Goal: Transaction & Acquisition: Purchase product/service

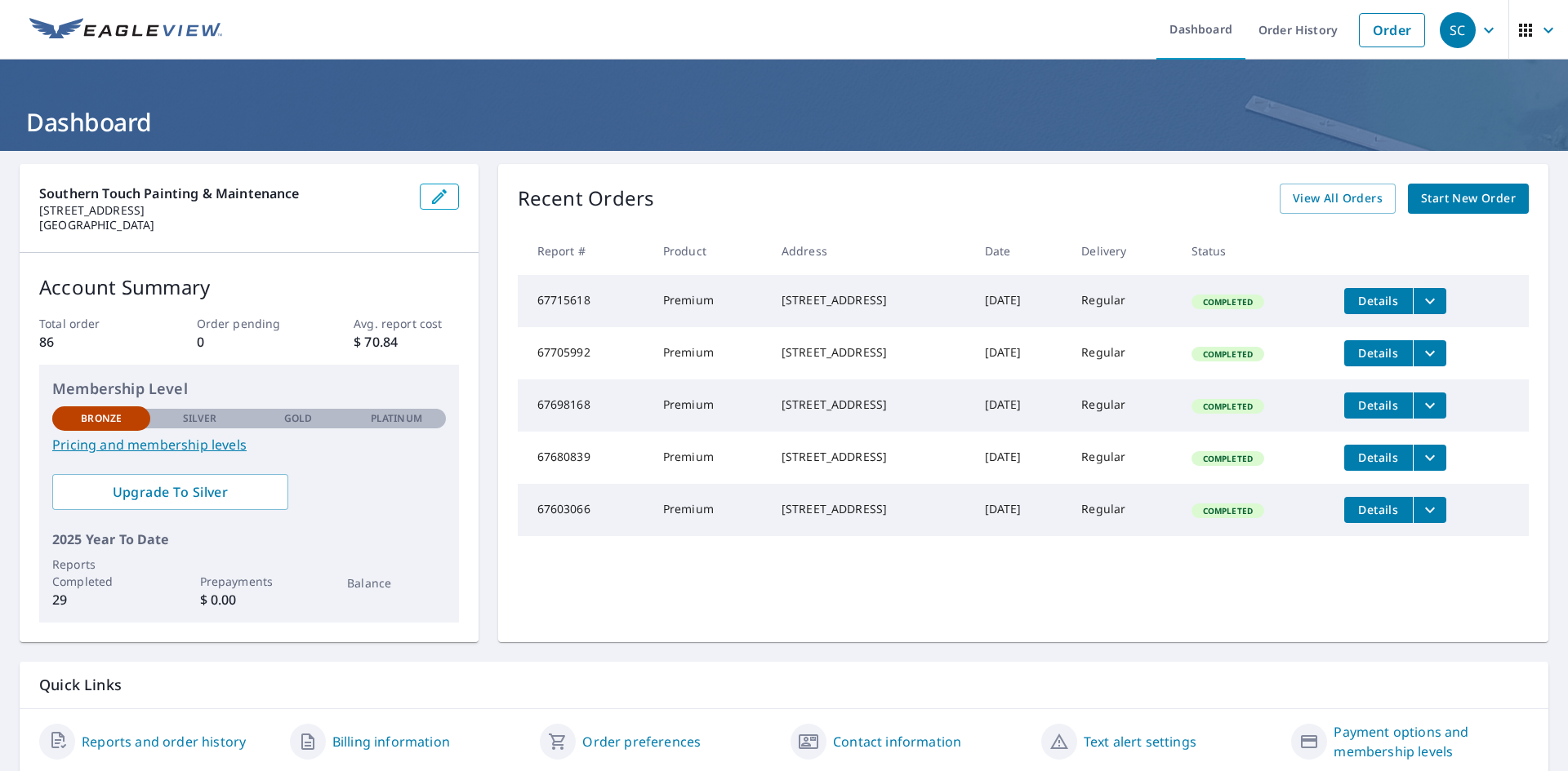
click at [1502, 207] on span "Start New Order" at bounding box center [1469, 199] width 95 height 21
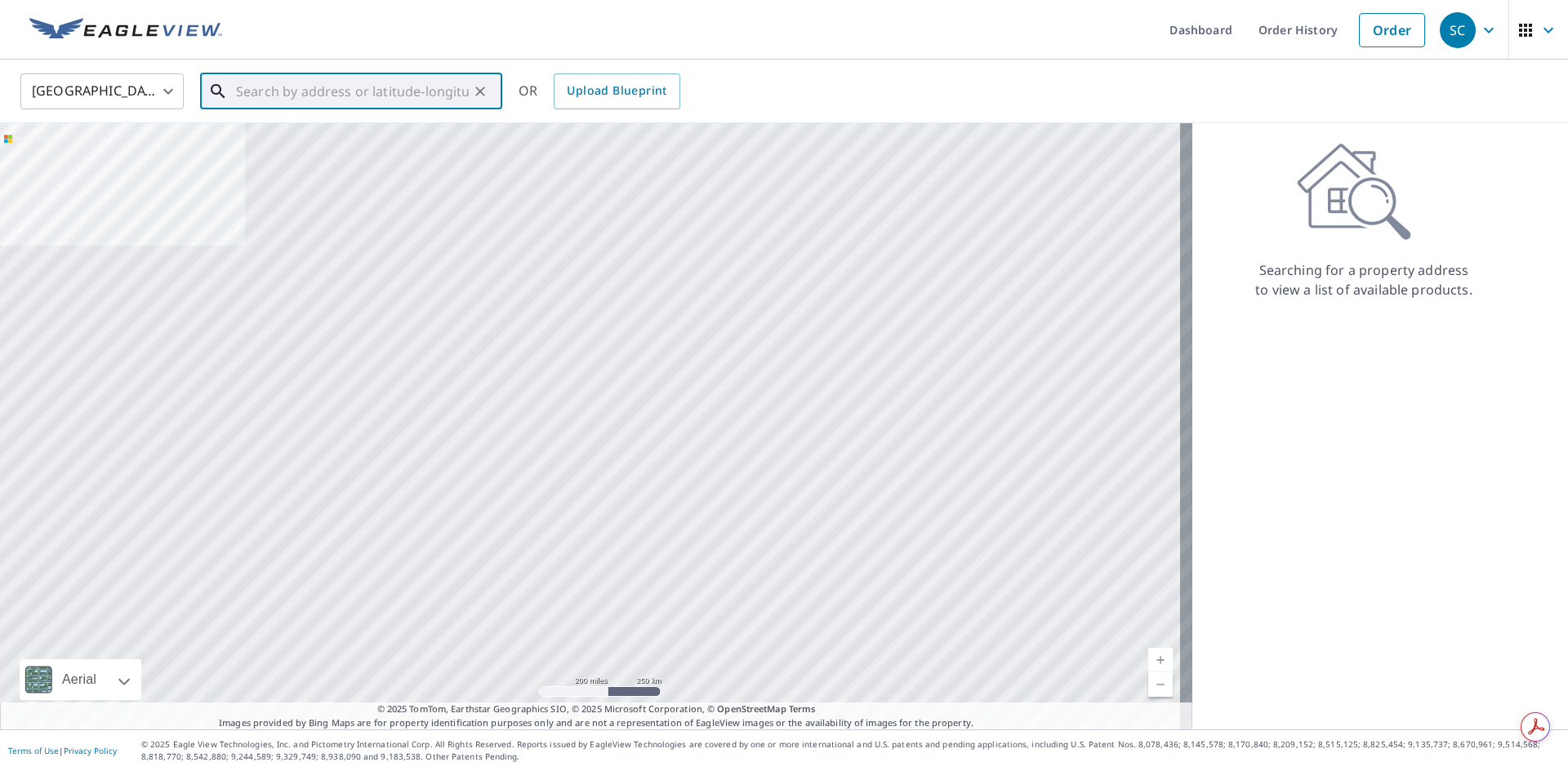
click at [389, 103] on input "text" at bounding box center [353, 91] width 233 height 46
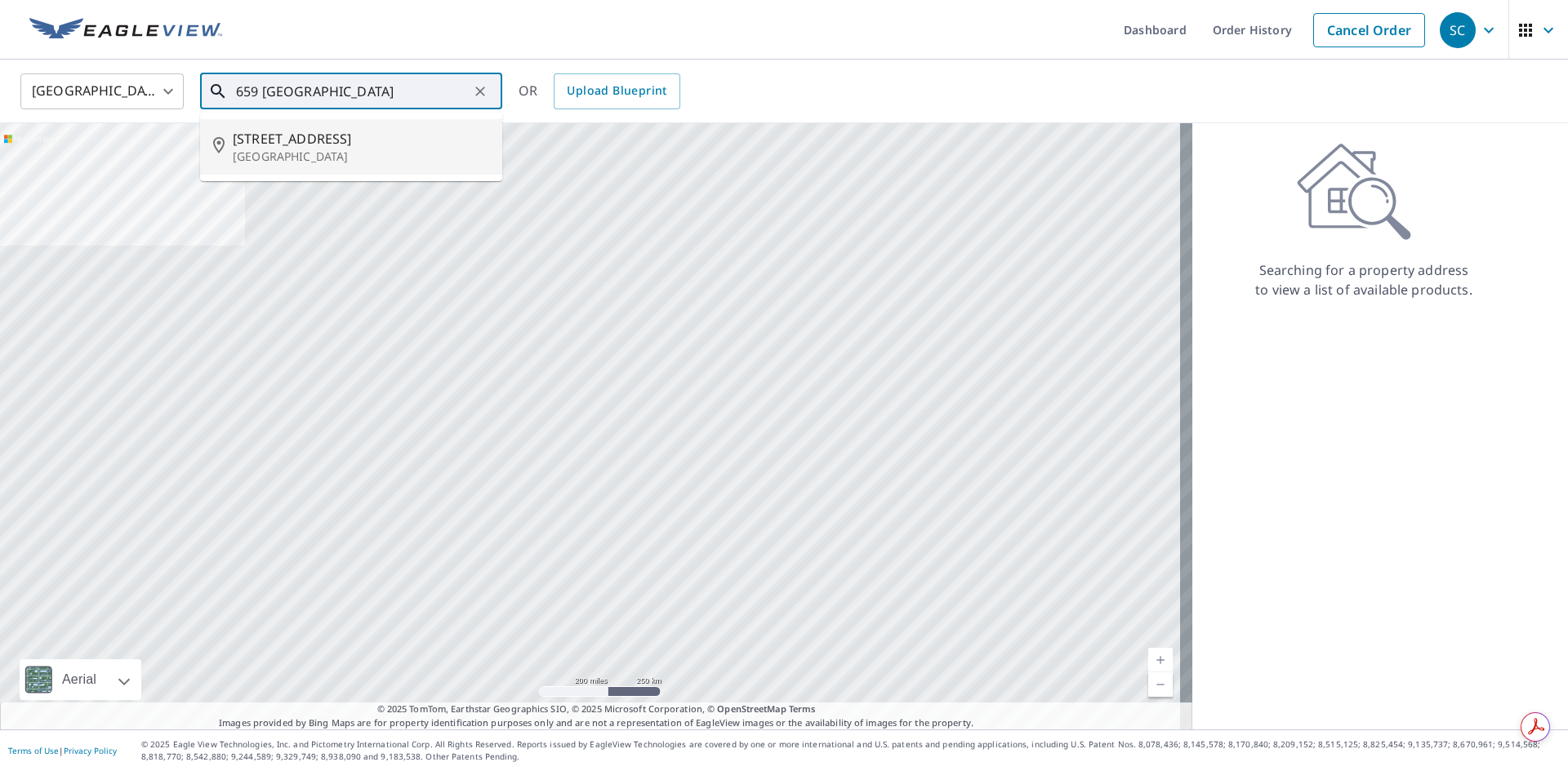
click at [378, 154] on p "[GEOGRAPHIC_DATA]" at bounding box center [361, 156] width 256 height 16
type input "[STREET_ADDRESS]"
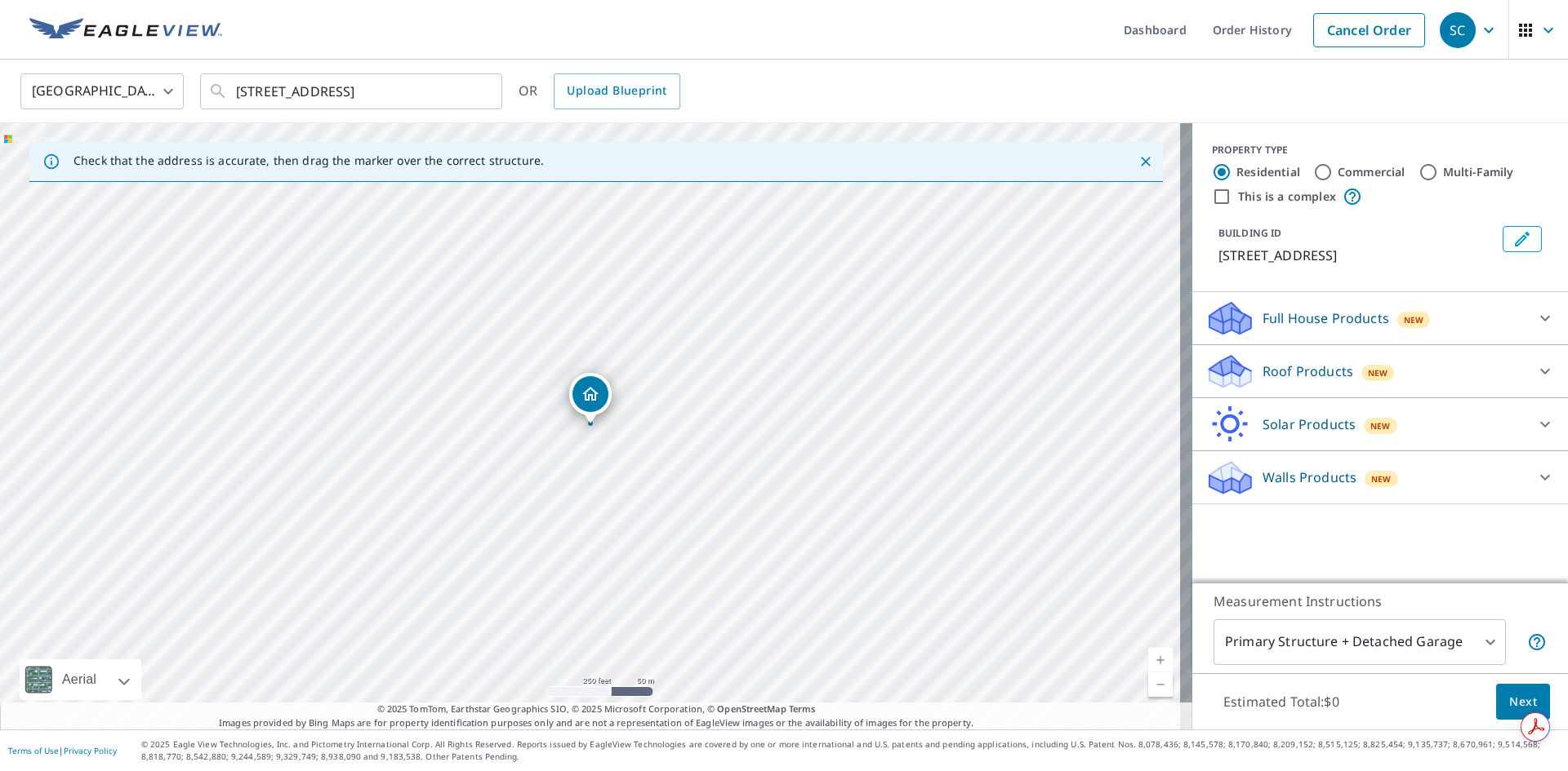
click at [1317, 373] on p "Roof Products" at bounding box center [1307, 371] width 91 height 20
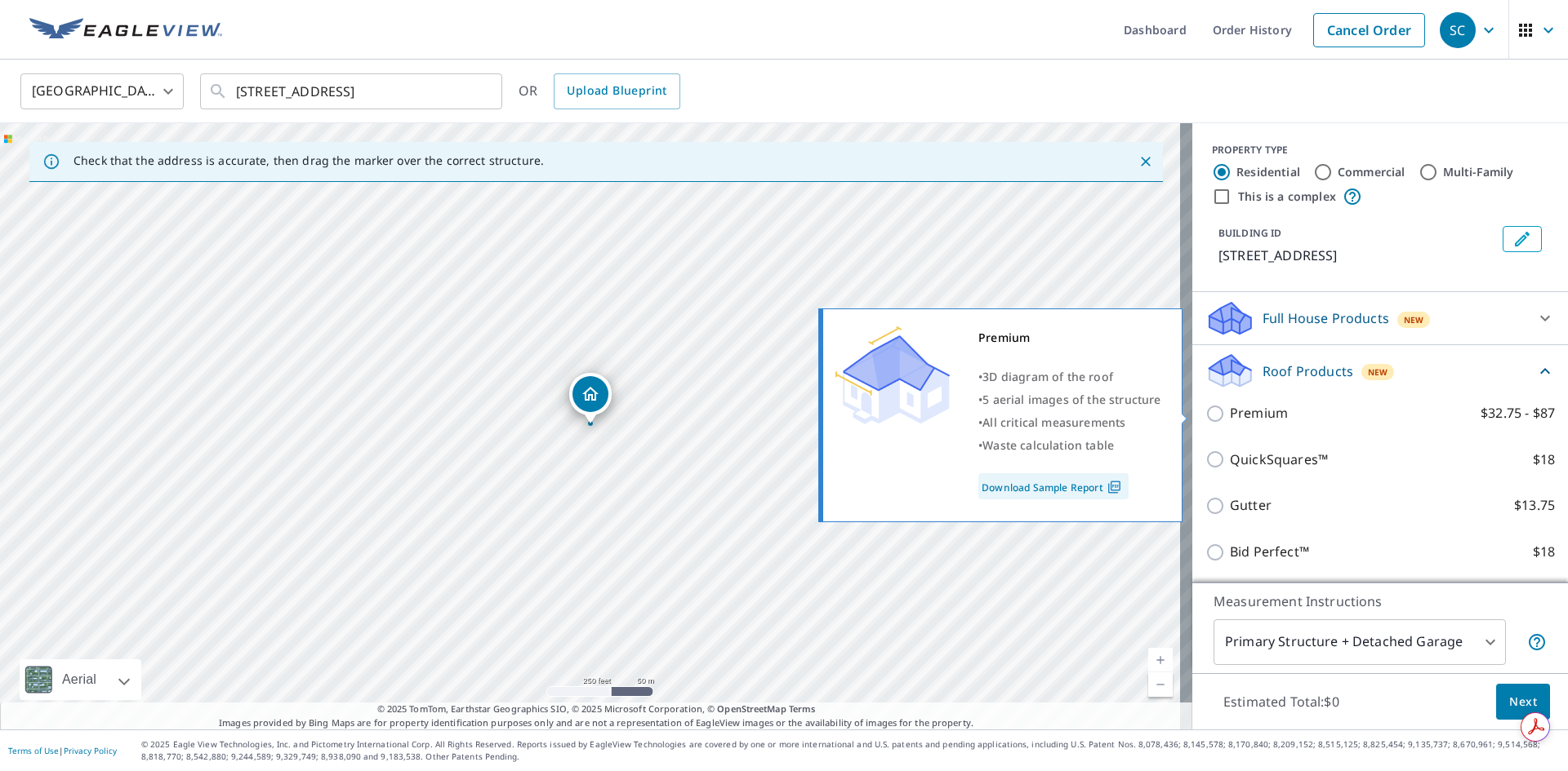
click at [1282, 417] on label "Premium $32.75 - $87" at bounding box center [1392, 414] width 325 height 21
click at [1230, 417] on input "Premium $32.75 - $87" at bounding box center [1218, 413] width 24 height 20
checkbox input "true"
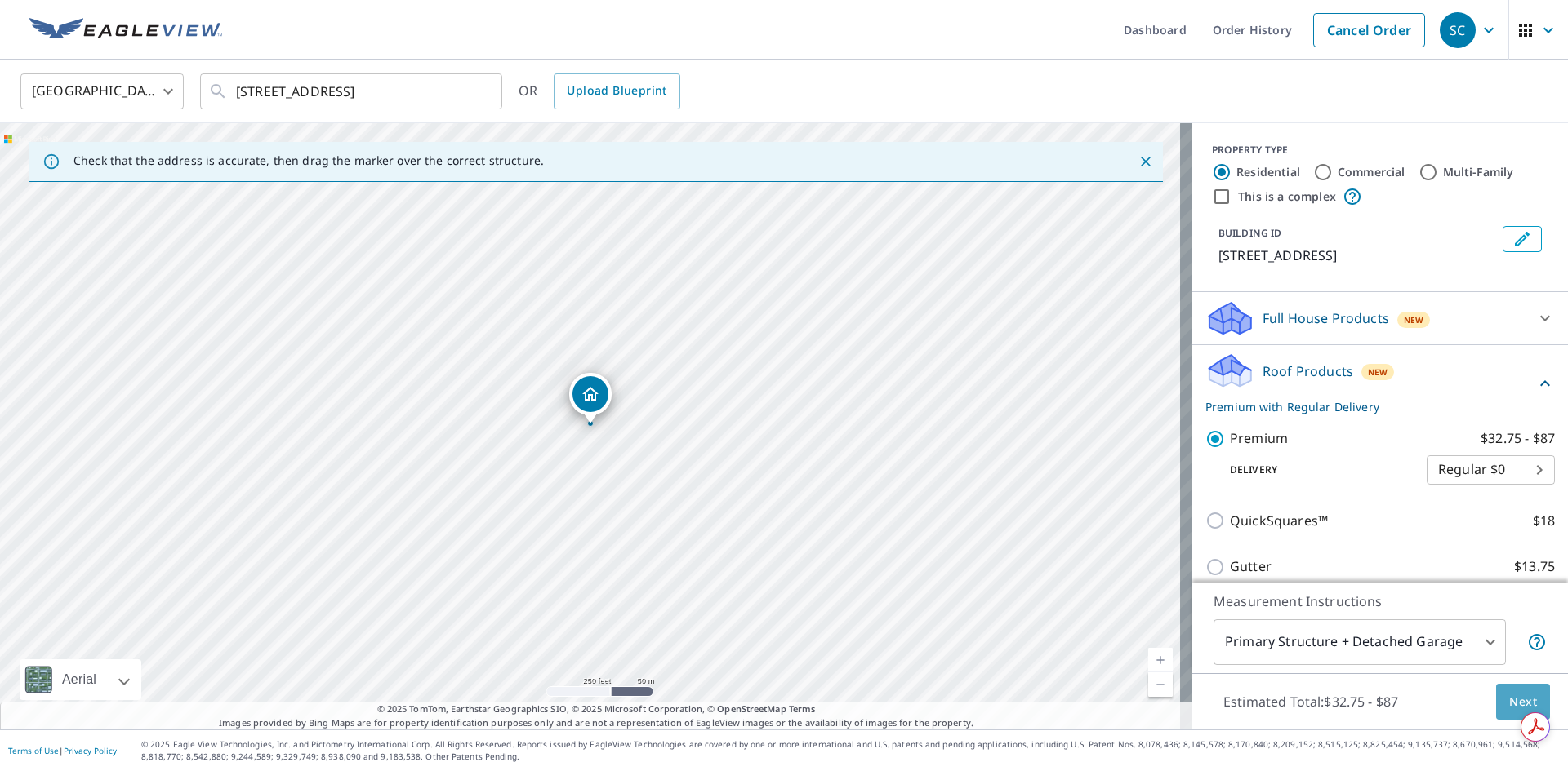
click at [1517, 701] on span "Next" at bounding box center [1523, 703] width 28 height 21
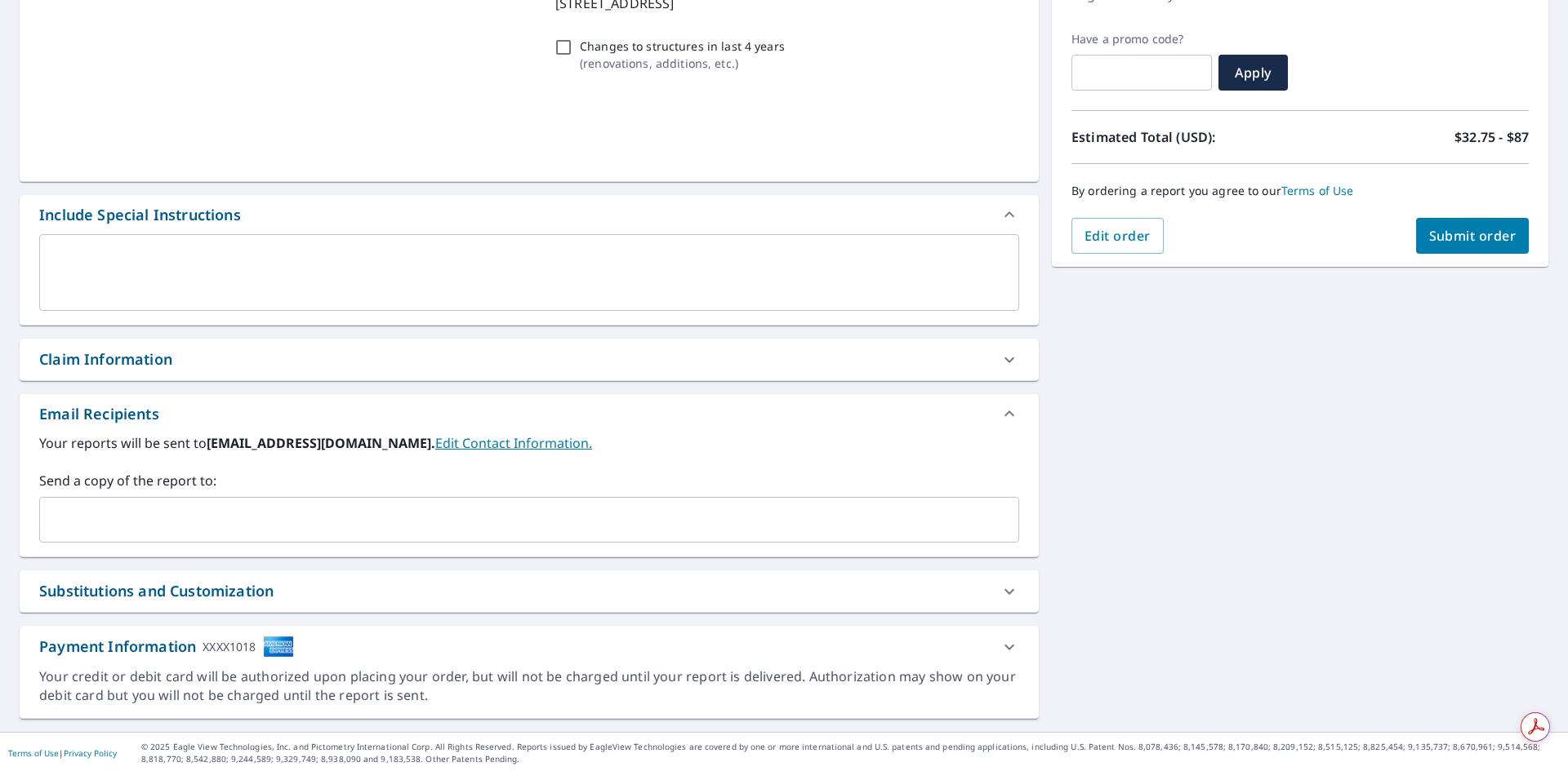
scroll to position [256, 0]
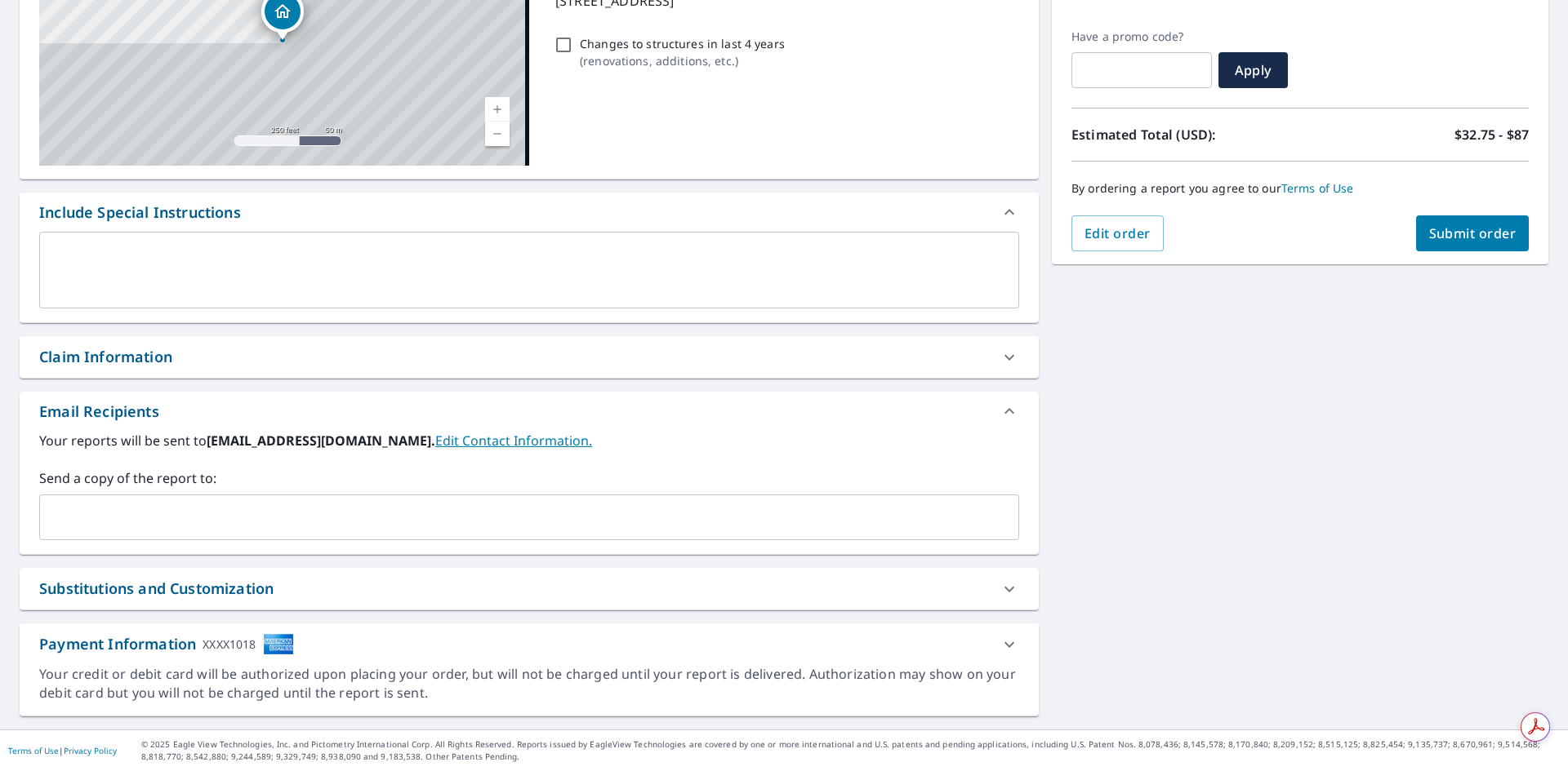
click at [250, 503] on input "text" at bounding box center [517, 517] width 941 height 31
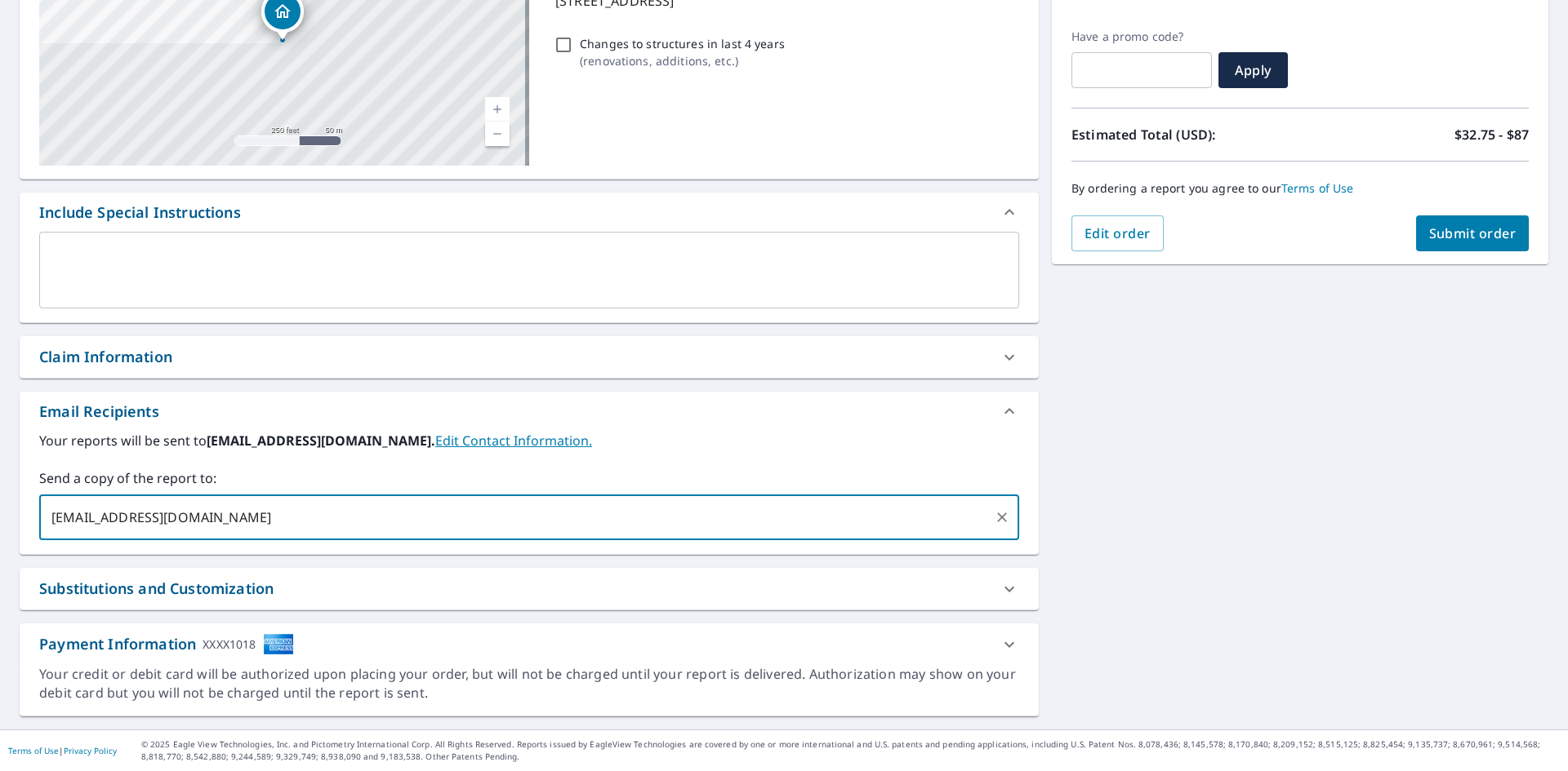
type input "[EMAIL_ADDRESS][DOMAIN_NAME]"
type input "[PERSON_NAME][EMAIL_ADDRESS][DOMAIN_NAME]"
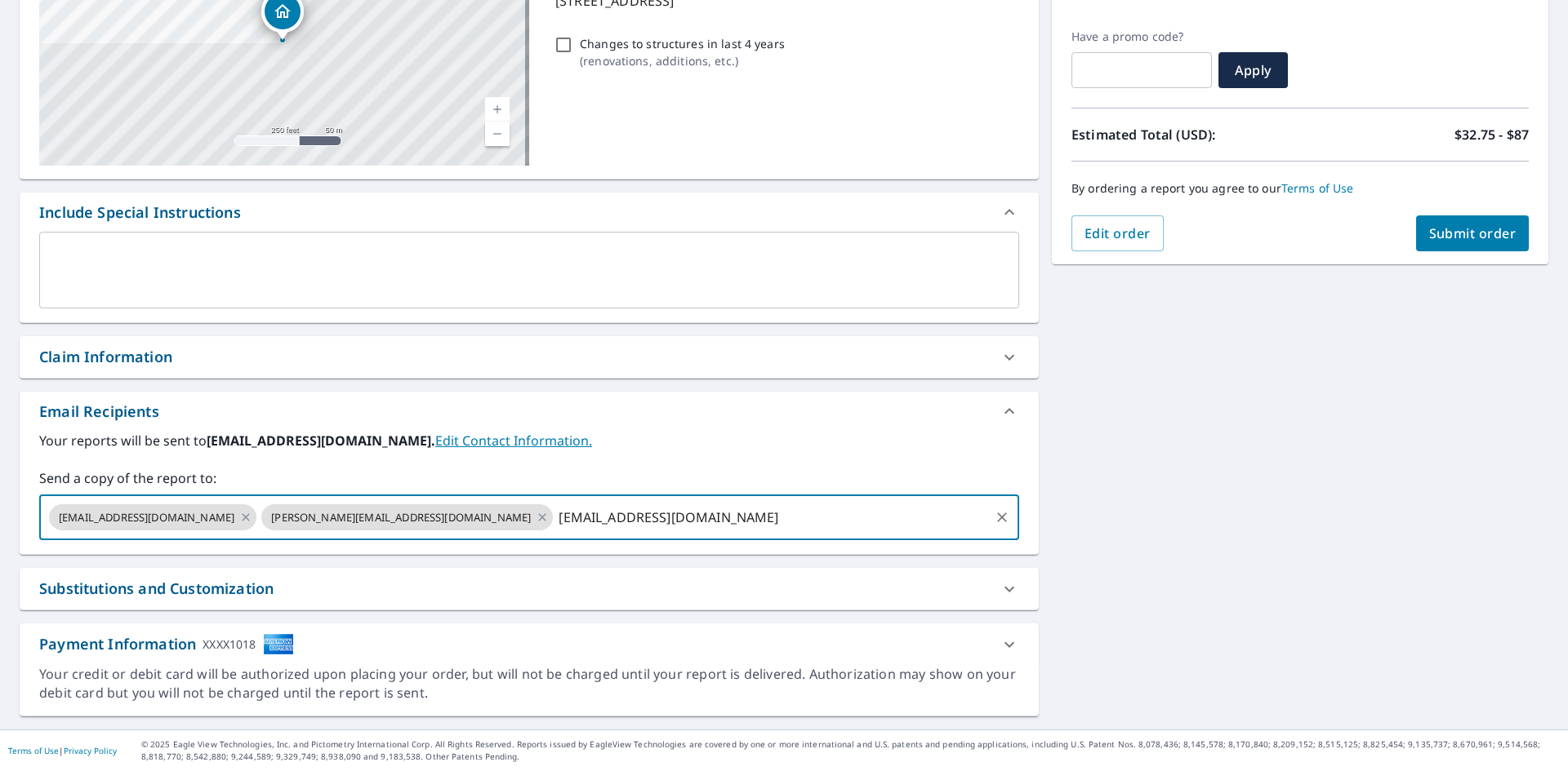
type input "[EMAIL_ADDRESS][DOMAIN_NAME]"
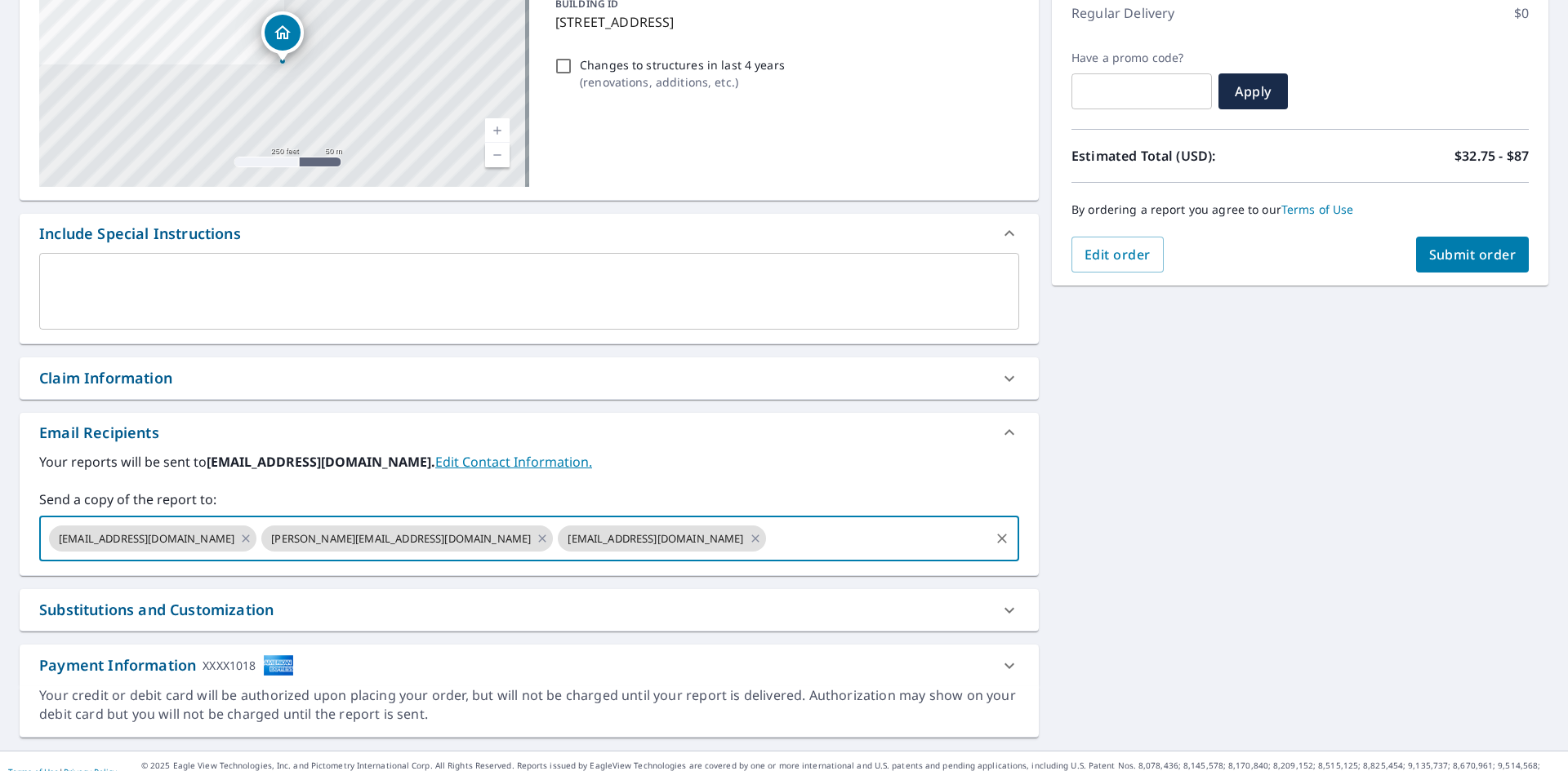
scroll to position [245, 0]
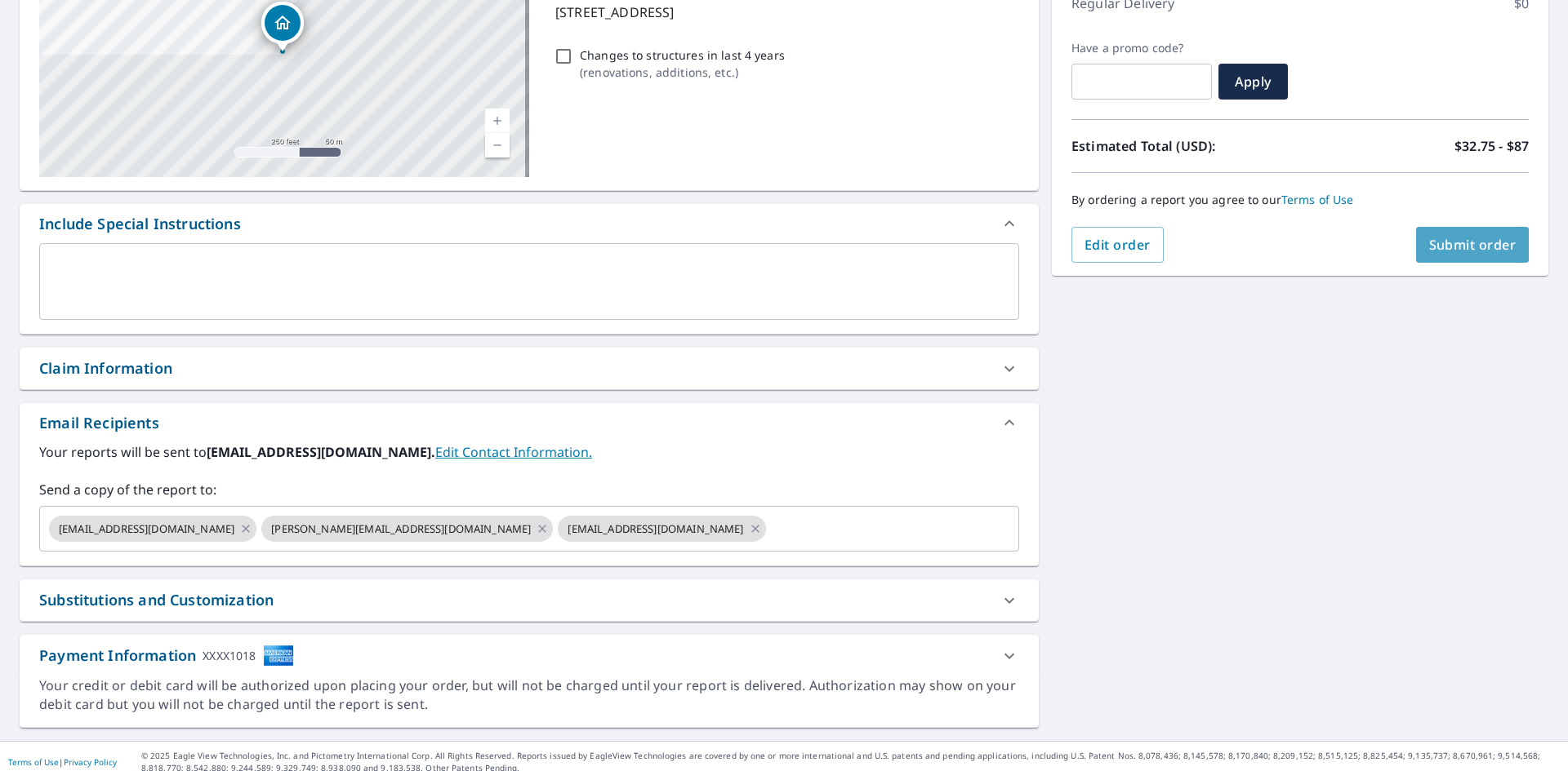
click at [1429, 236] on span "Submit order" at bounding box center [1472, 245] width 87 height 18
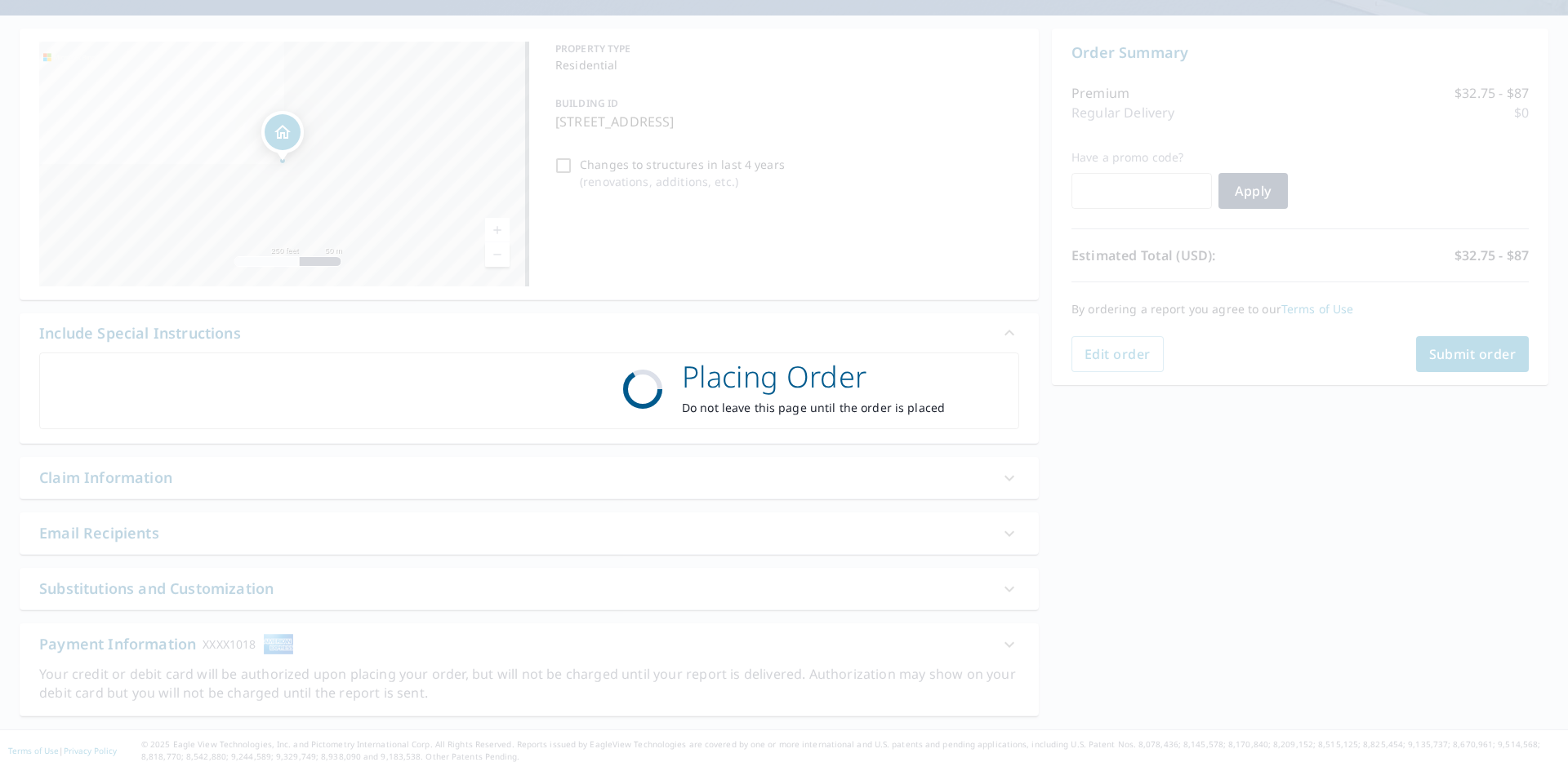
scroll to position [135, 0]
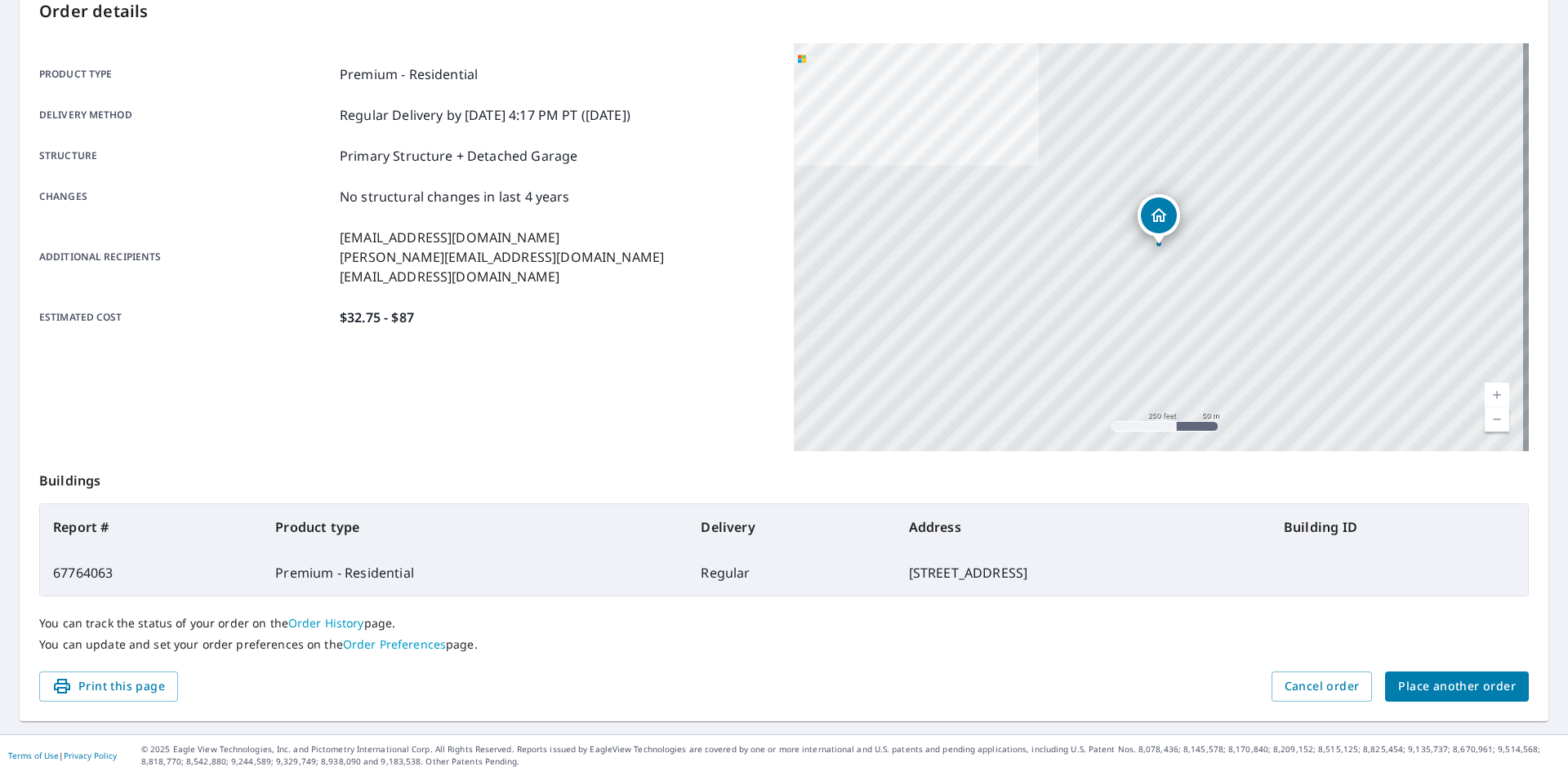
scroll to position [190, 0]
